Goal: Task Accomplishment & Management: Manage account settings

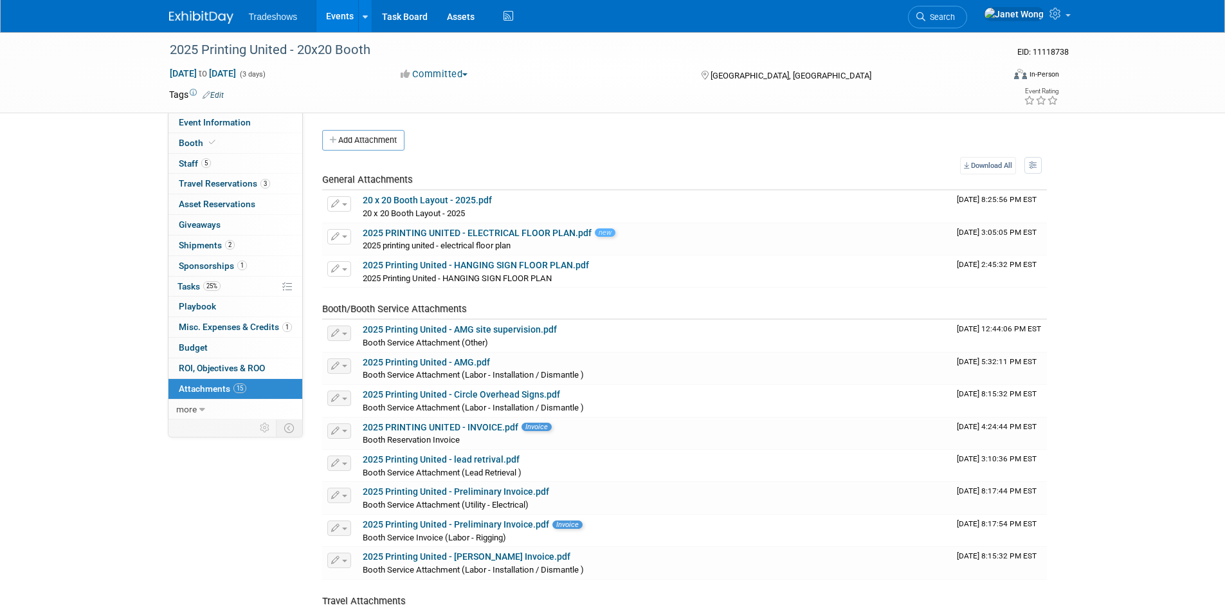
click at [330, 13] on link "Events" at bounding box center [339, 16] width 47 height 32
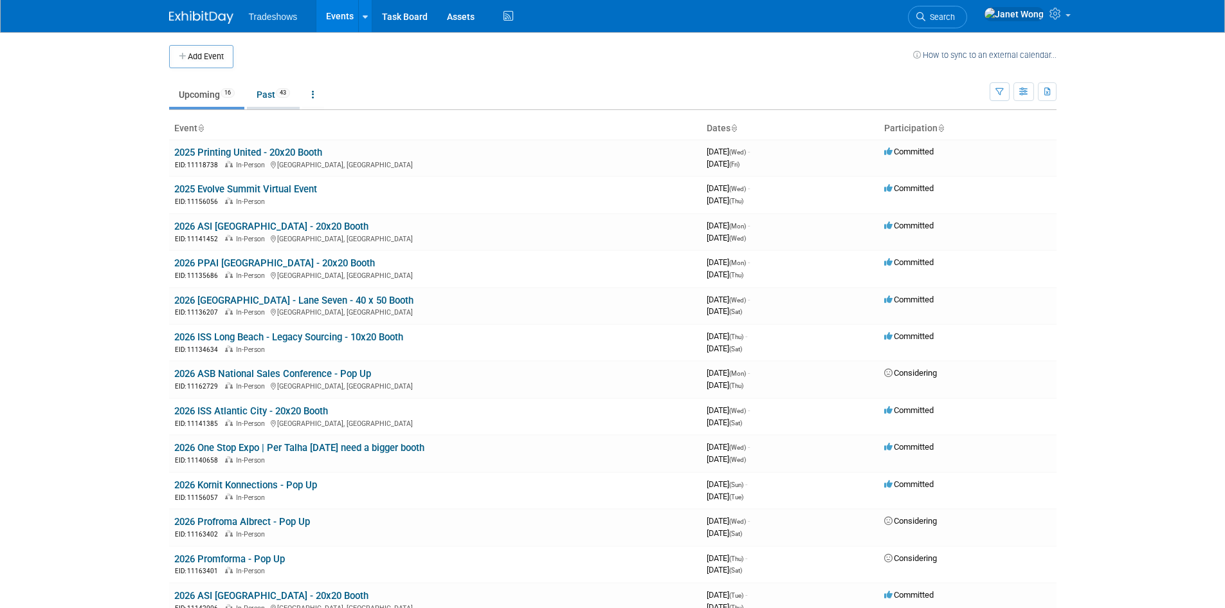
click at [263, 96] on link "Past 43" at bounding box center [273, 94] width 53 height 24
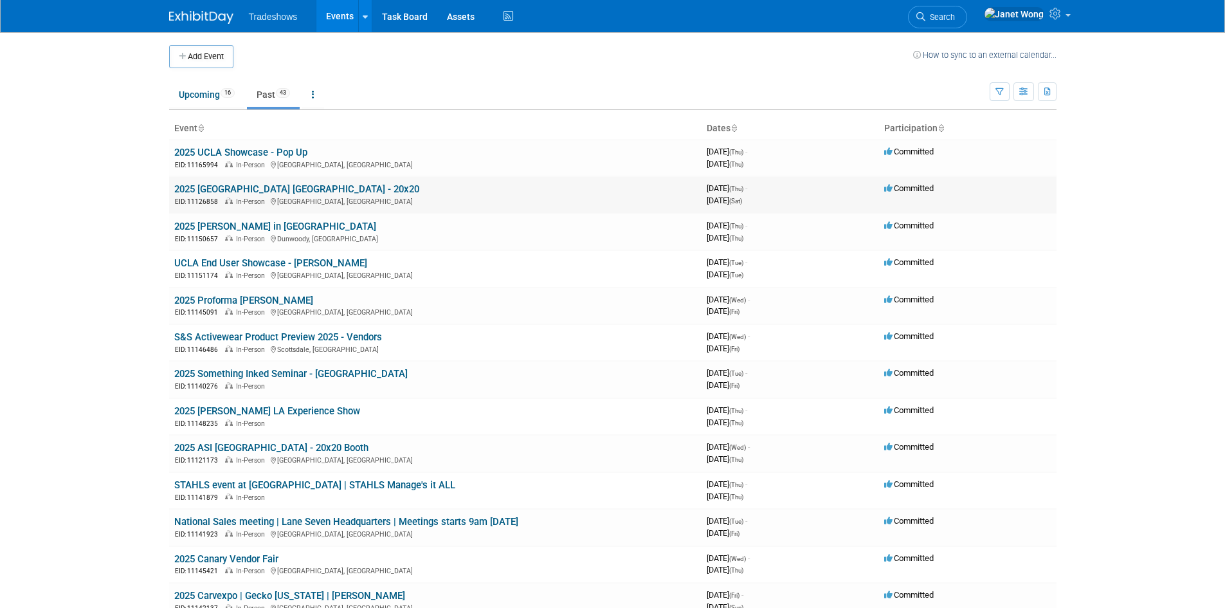
click at [239, 192] on link "2025 ISS Dallas - 20x20" at bounding box center [296, 189] width 245 height 12
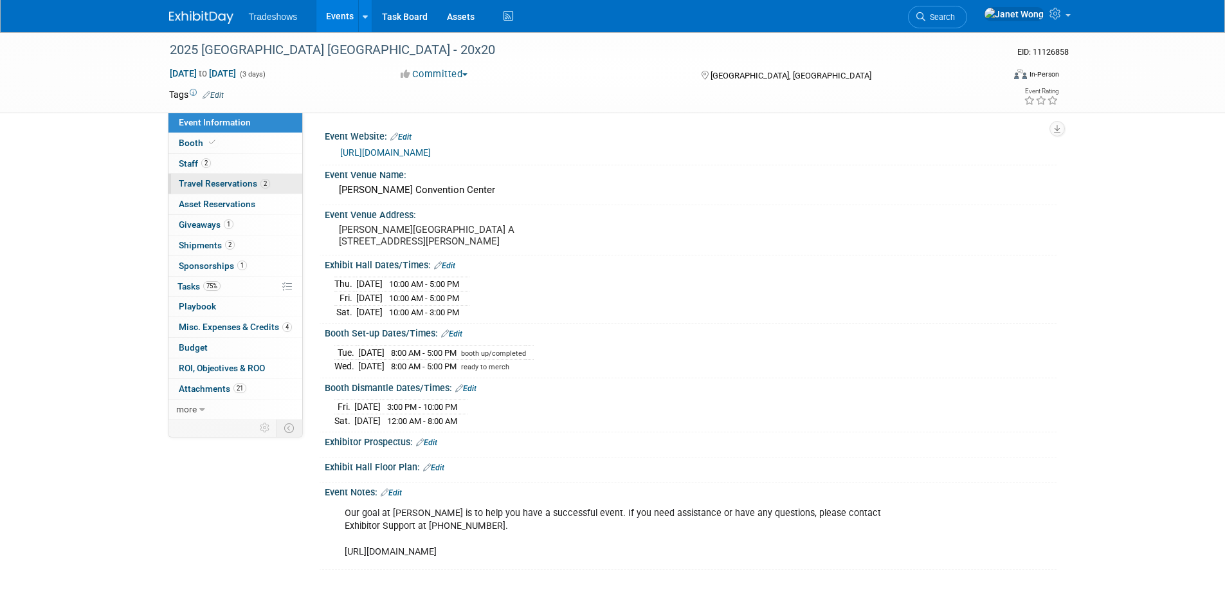
click at [237, 188] on link "2 Travel Reservations 2" at bounding box center [235, 184] width 134 height 20
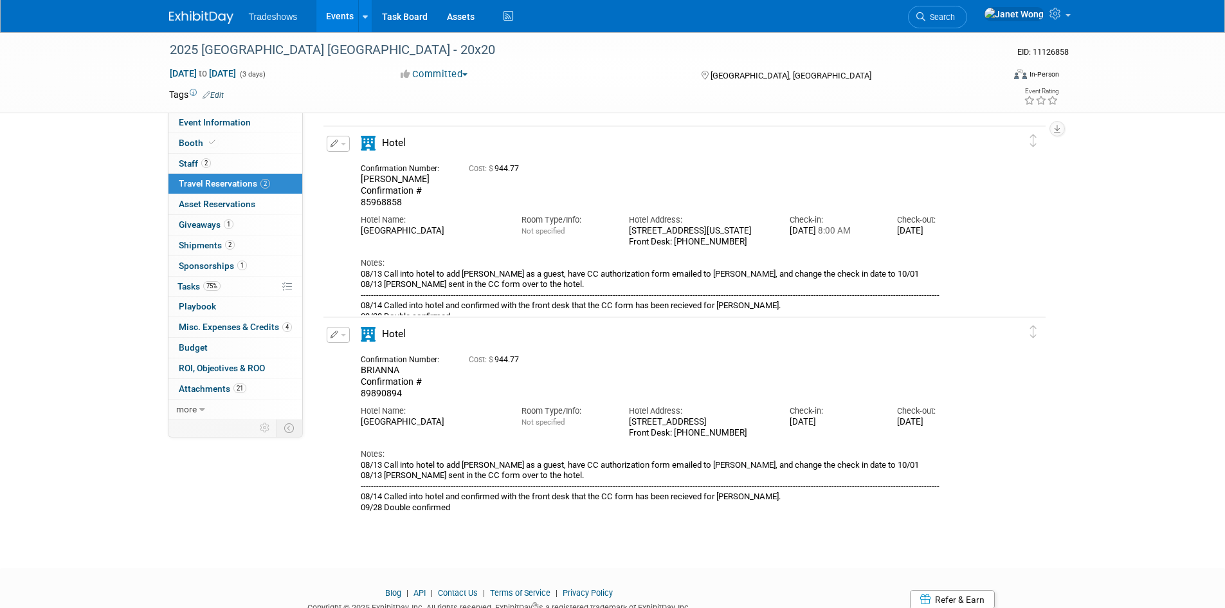
scroll to position [93, 0]
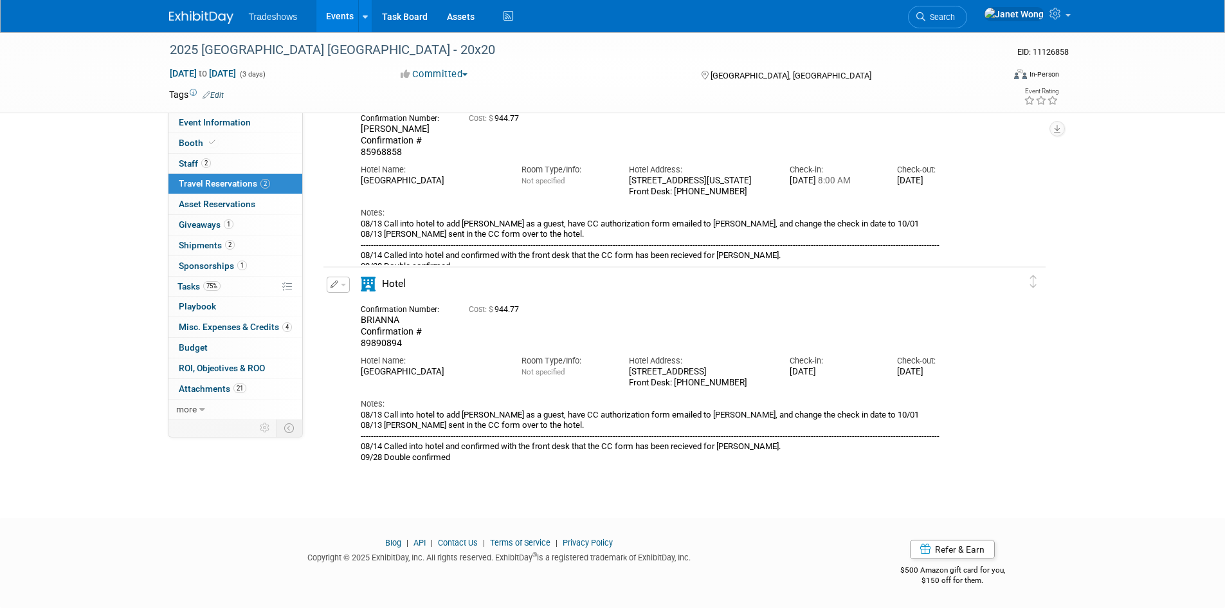
click at [350, 16] on link "Events" at bounding box center [339, 16] width 47 height 32
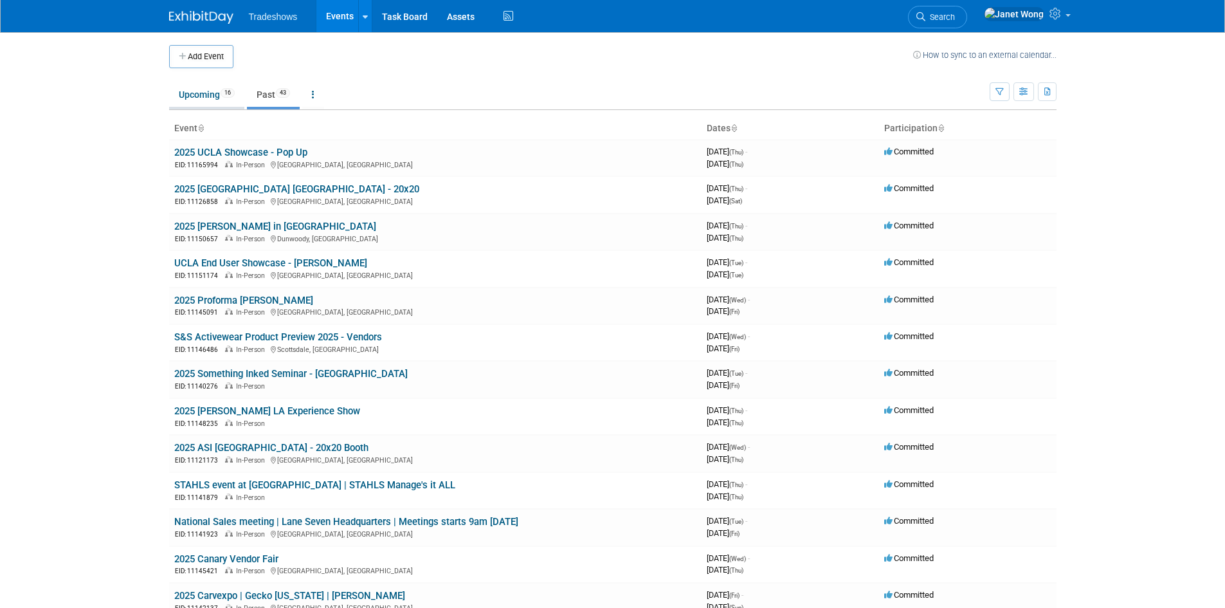
click at [206, 102] on link "Upcoming 16" at bounding box center [206, 94] width 75 height 24
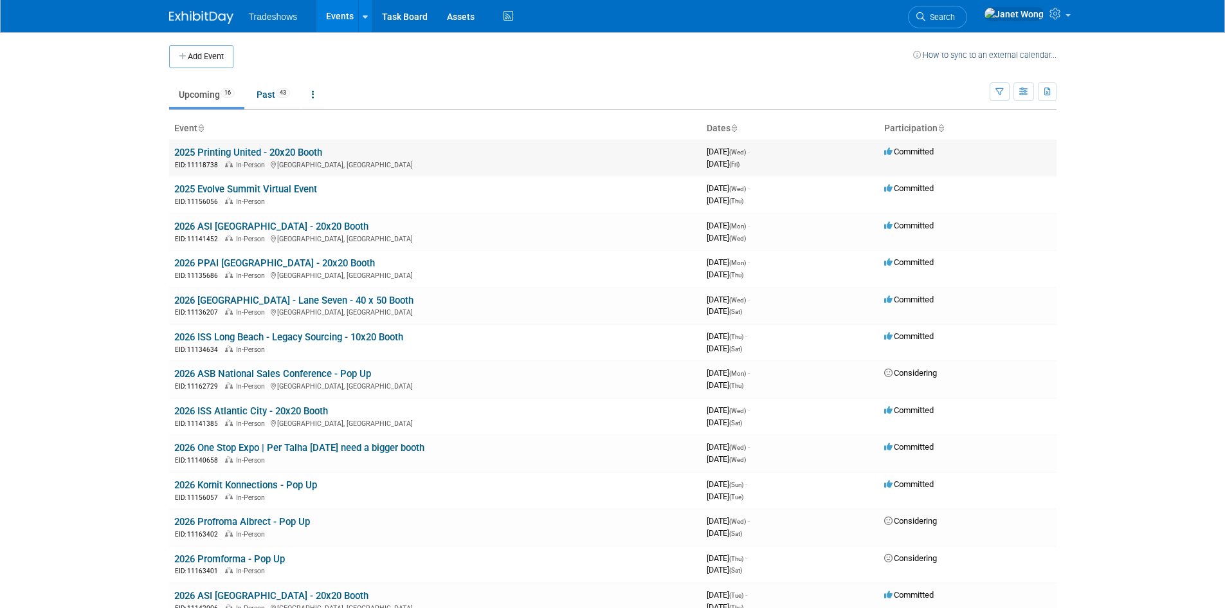
click at [188, 149] on link "2025 Printing United - 20x20 Booth" at bounding box center [248, 153] width 148 height 12
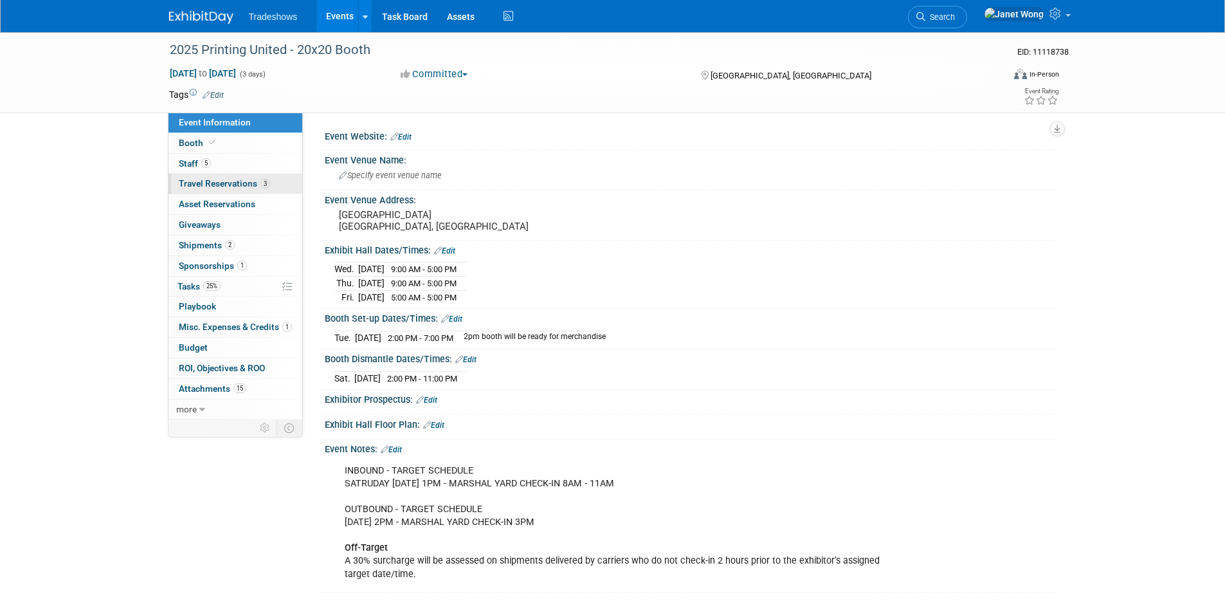
click at [195, 185] on span "Travel Reservations 3" at bounding box center [224, 183] width 91 height 10
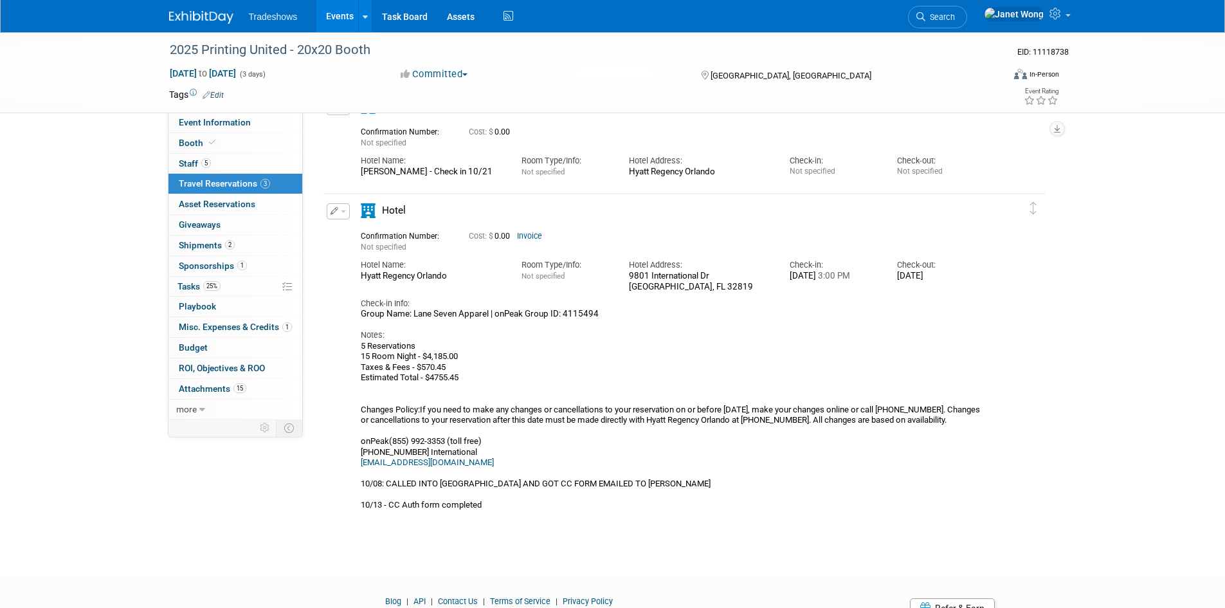
scroll to position [321, 0]
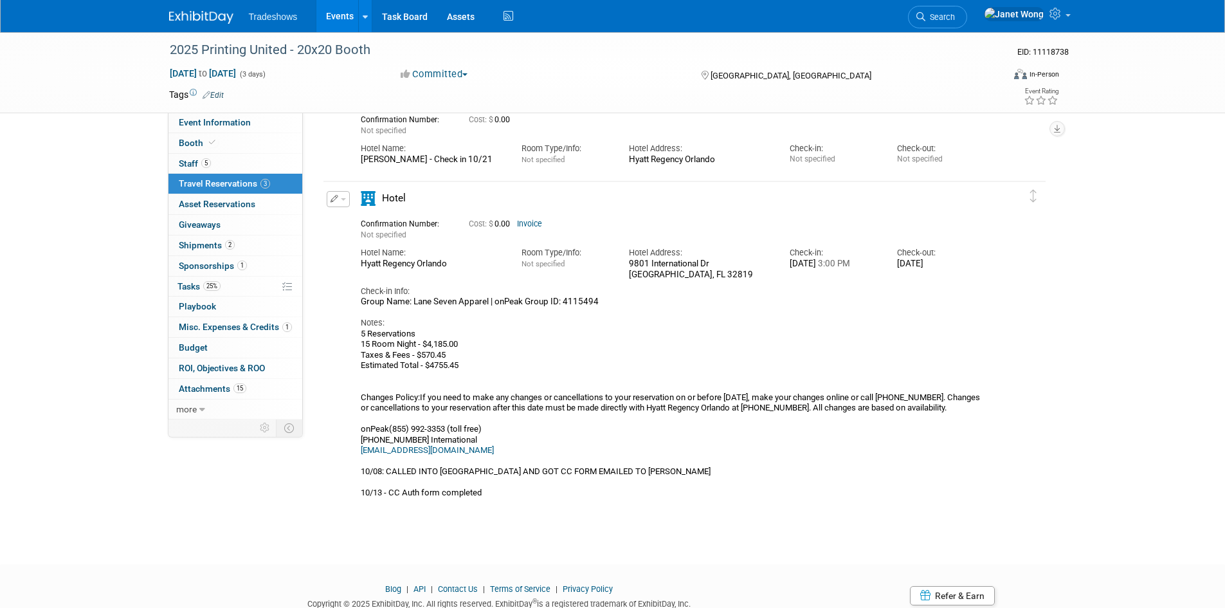
drag, startPoint x: 627, startPoint y: 264, endPoint x: 721, endPoint y: 264, distance: 93.2
click at [721, 264] on div "Hotel Address: [STREET_ADDRESS][PERSON_NAME]" at bounding box center [699, 259] width 161 height 39
copy div "9801 International Dr"
drag, startPoint x: 458, startPoint y: 268, endPoint x: 361, endPoint y: 267, distance: 97.1
click at [361, 267] on div "Hyatt Regency Orlando" at bounding box center [431, 263] width 141 height 11
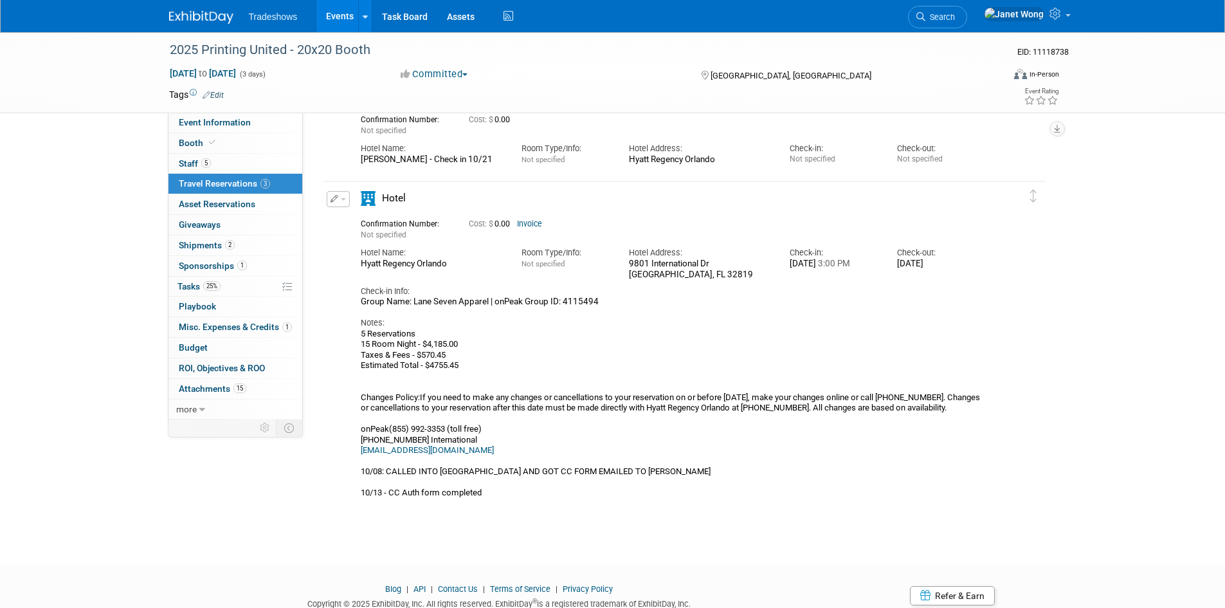
copy div "Hyatt Regency Orlando"
